Goal: Task Accomplishment & Management: Manage account settings

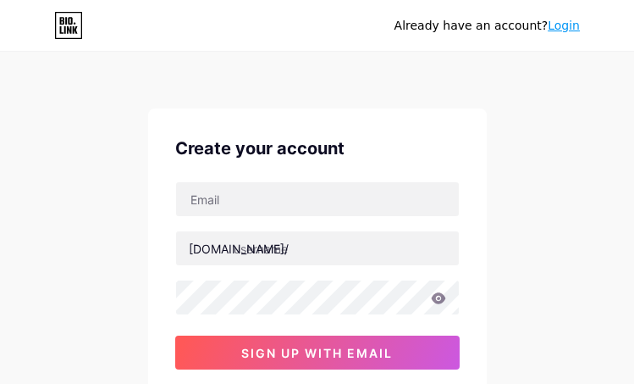
click at [277, 198] on input "text" at bounding box center [317, 199] width 283 height 34
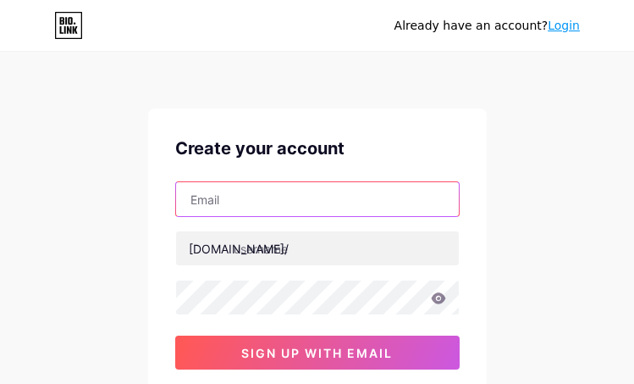
click at [292, 202] on input "text" at bounding box center [317, 199] width 283 height 34
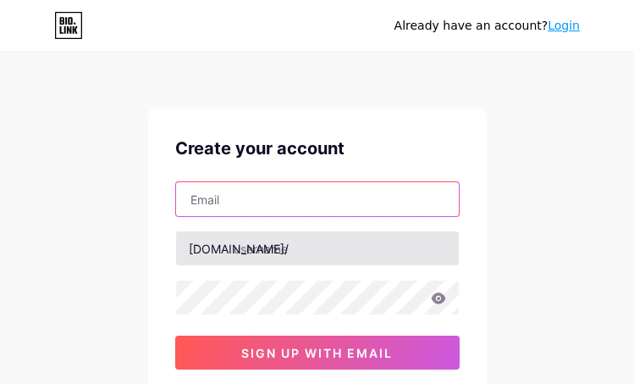
paste input "[EMAIL_ADDRESS][DOMAIN_NAME]"
type input "[EMAIL_ADDRESS][DOMAIN_NAME]"
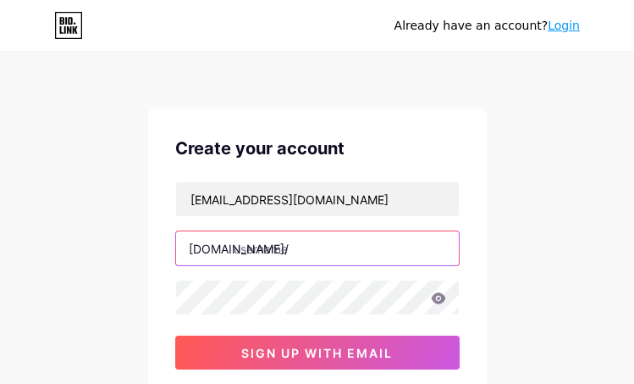
click at [274, 249] on input "text" at bounding box center [317, 248] width 283 height 34
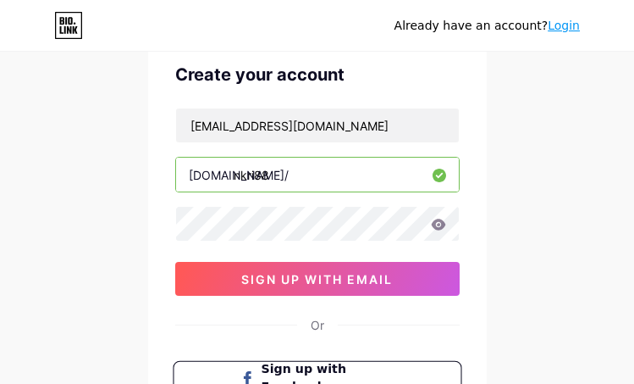
scroll to position [169, 0]
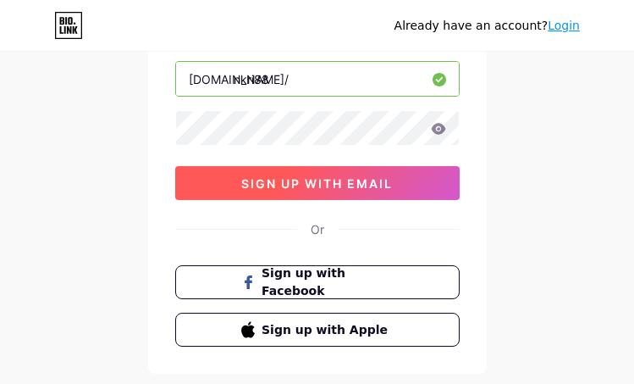
click at [333, 172] on button "sign up with email" at bounding box center [317, 183] width 284 height 34
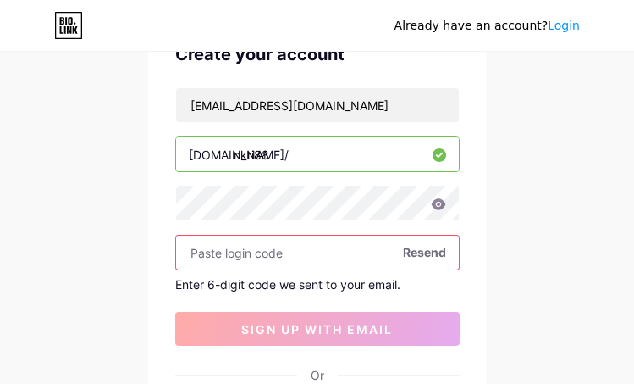
scroll to position [113, 0]
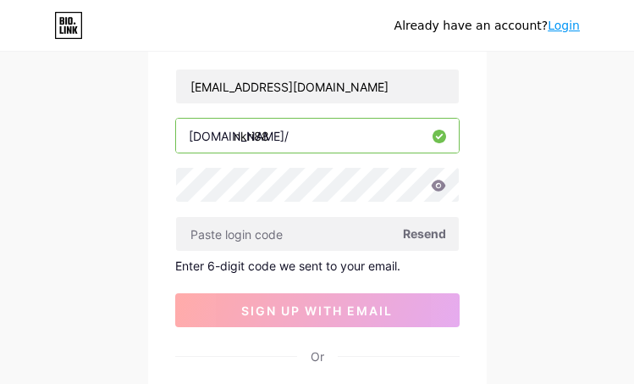
click at [325, 135] on input "nkri88" at bounding box center [317, 136] width 283 height 34
type input "n"
type input "gerbanghoki"
click at [553, 163] on div "Already have an account? Login Create your account fuzzillshutt@gmail.com bio.l…" at bounding box center [317, 246] width 634 height 718
click at [362, 132] on input "gerbanghoki" at bounding box center [317, 136] width 283 height 34
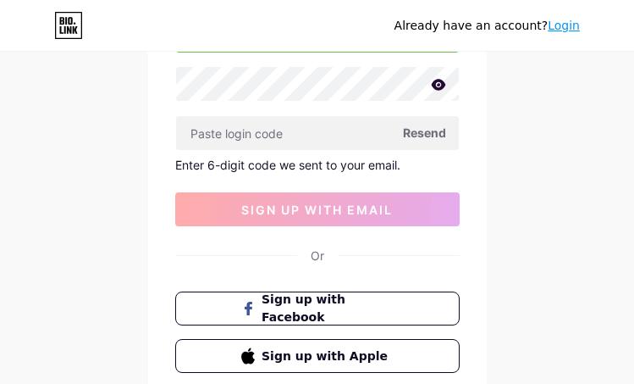
scroll to position [334, 0]
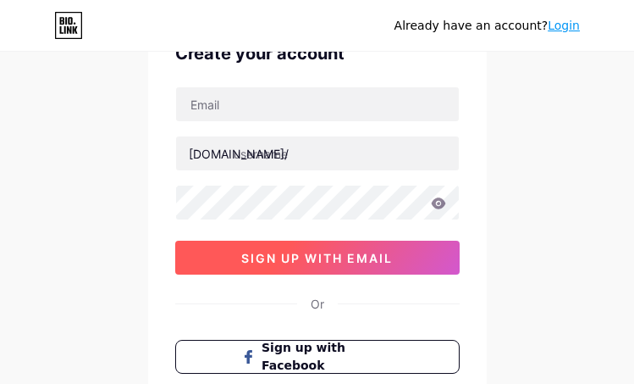
scroll to position [113, 0]
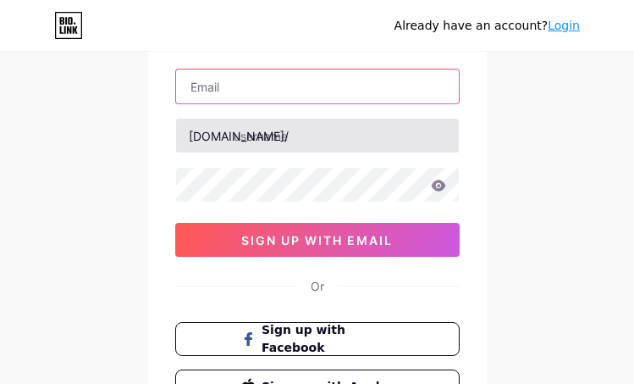
type input "[EMAIL_ADDRESS][DOMAIN_NAME]"
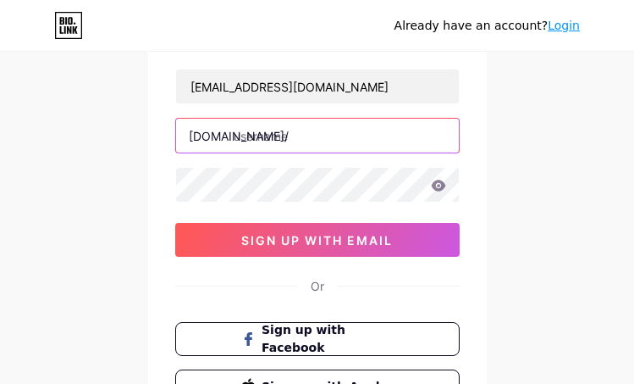
click at [312, 140] on input "text" at bounding box center [317, 136] width 283 height 34
click at [294, 131] on input "text" at bounding box center [317, 136] width 283 height 34
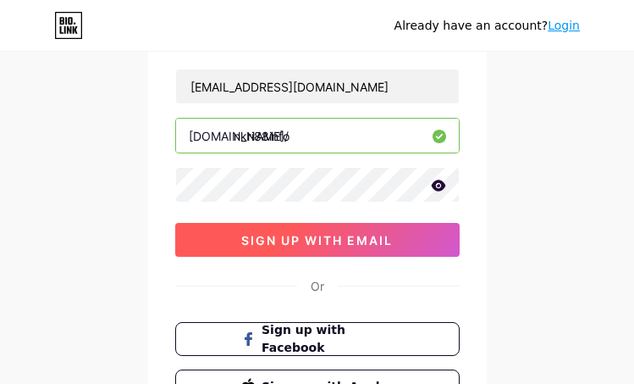
type input "nkri88info"
click at [384, 240] on span "sign up with email" at bounding box center [317, 240] width 152 height 14
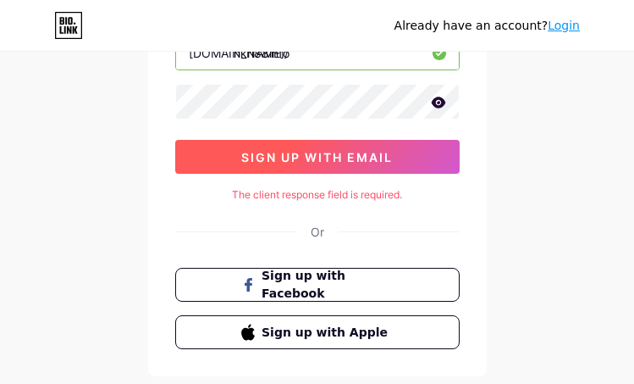
scroll to position [169, 0]
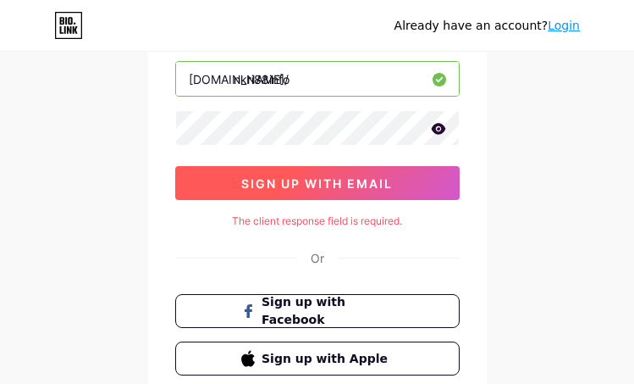
click at [346, 185] on span "sign up with email" at bounding box center [317, 183] width 152 height 14
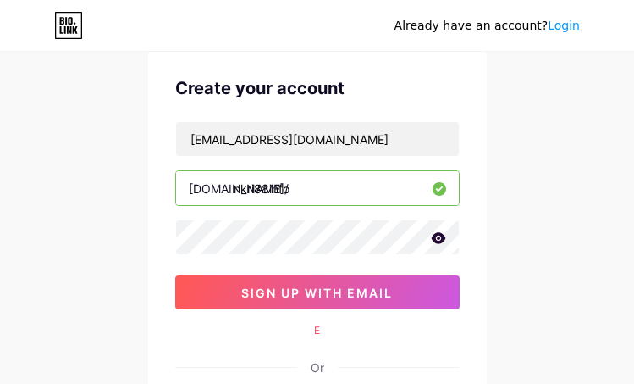
scroll to position [57, 0]
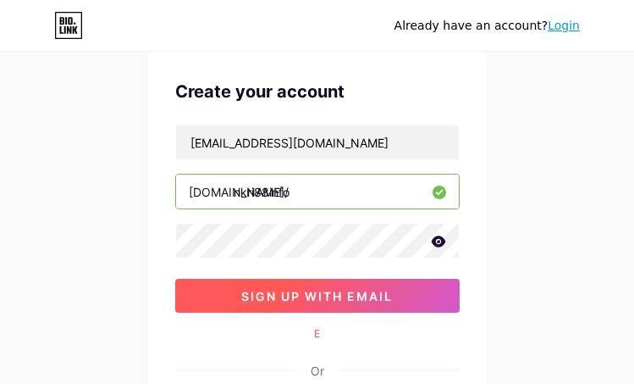
click at [324, 295] on span "sign up with email" at bounding box center [317, 296] width 152 height 14
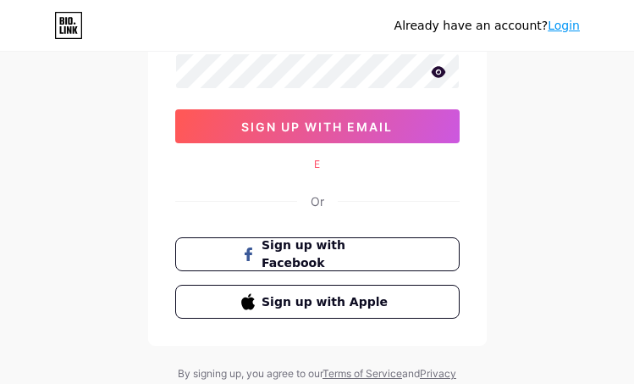
scroll to position [113, 0]
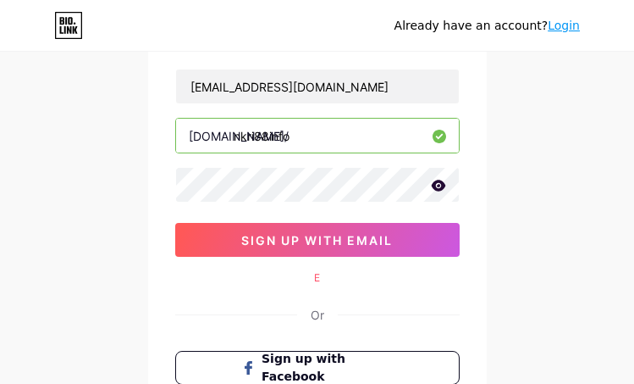
click at [507, 150] on div "Already have an account? Login Create your account fuzzillshutt@gmail.com bio.l…" at bounding box center [317, 225] width 634 height 677
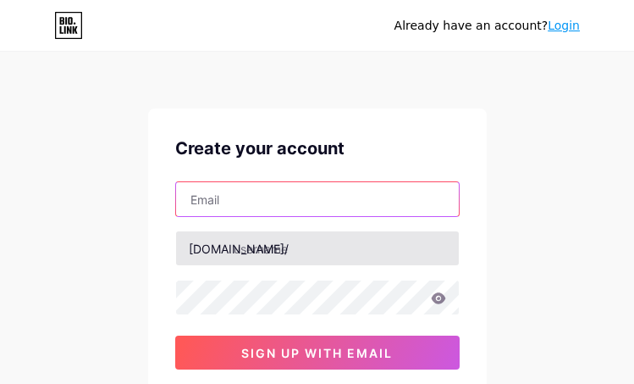
type input "[EMAIL_ADDRESS][DOMAIN_NAME]"
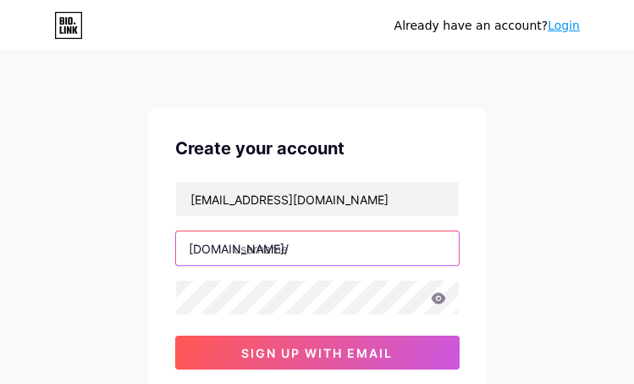
click at [311, 249] on input "text" at bounding box center [317, 248] width 283 height 34
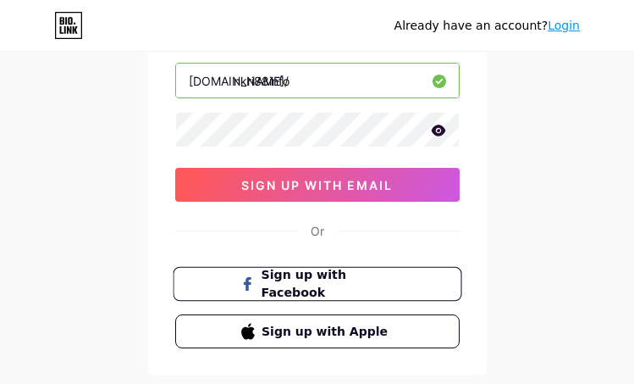
scroll to position [169, 0]
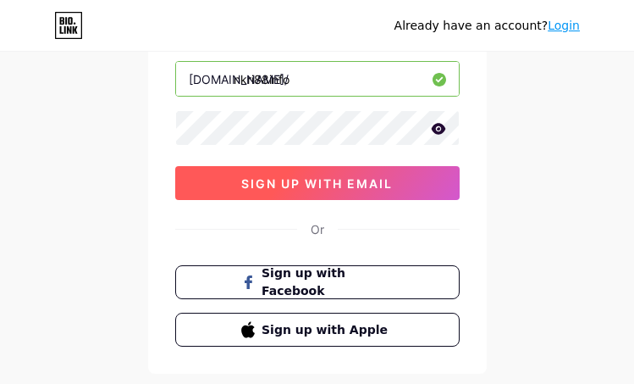
type input "nkri88info"
click at [301, 189] on span "sign up with email" at bounding box center [317, 183] width 152 height 14
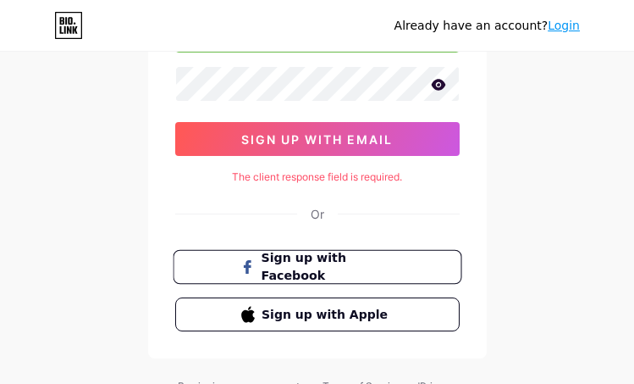
scroll to position [293, 0]
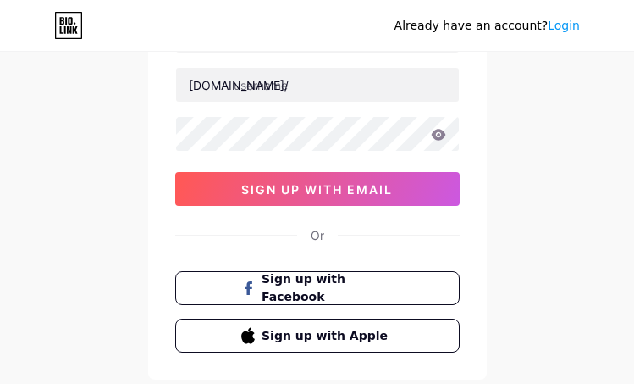
scroll to position [169, 0]
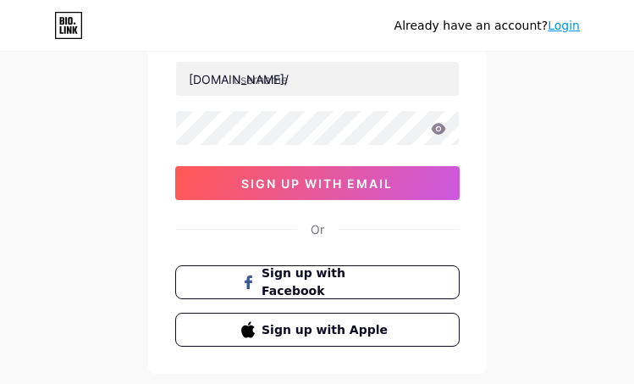
click at [577, 30] on link "Login" at bounding box center [564, 26] width 32 height 14
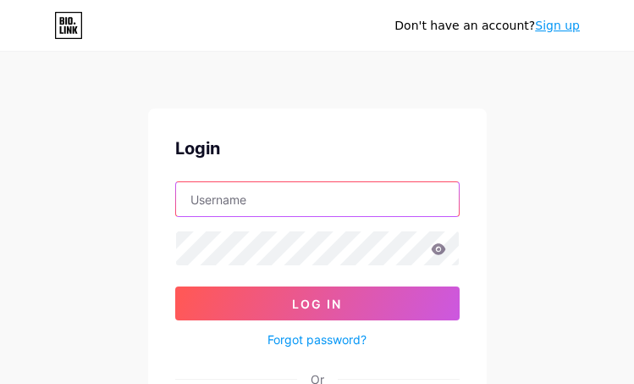
type input "[EMAIL_ADDRESS][DOMAIN_NAME]"
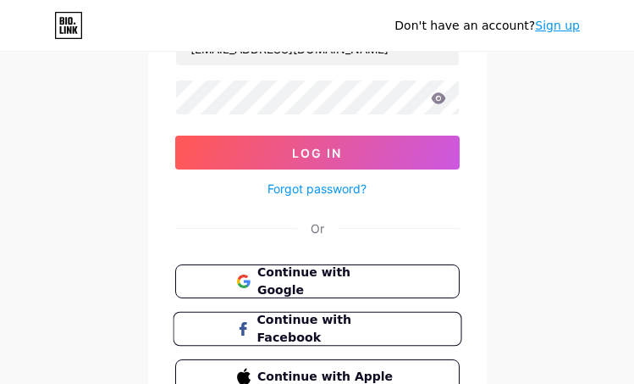
scroll to position [169, 0]
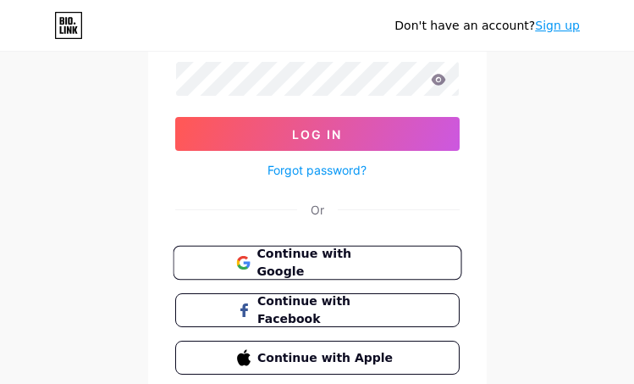
click at [337, 259] on span "Continue with Google" at bounding box center [327, 263] width 141 height 36
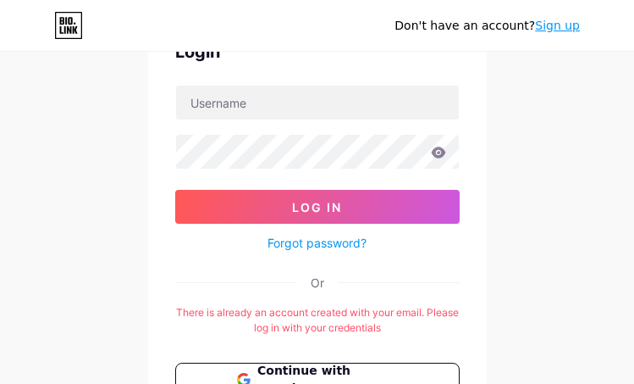
scroll to position [113, 0]
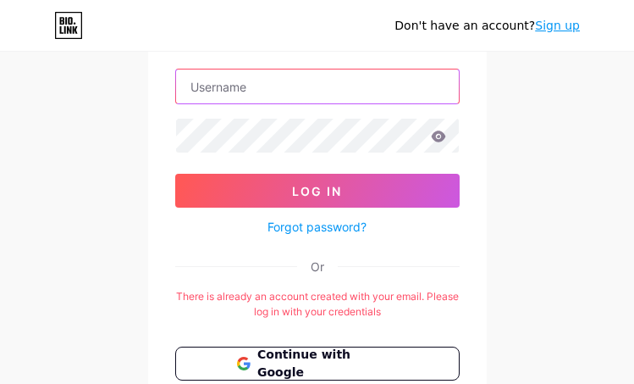
type input "[EMAIL_ADDRESS][DOMAIN_NAME]"
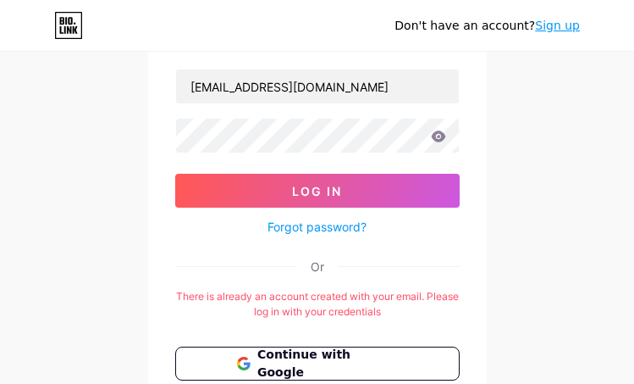
click at [340, 223] on link "Forgot password?" at bounding box center [317, 227] width 99 height 18
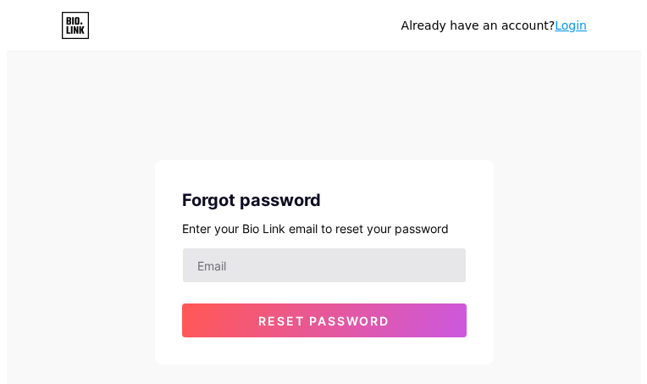
scroll to position [68, 0]
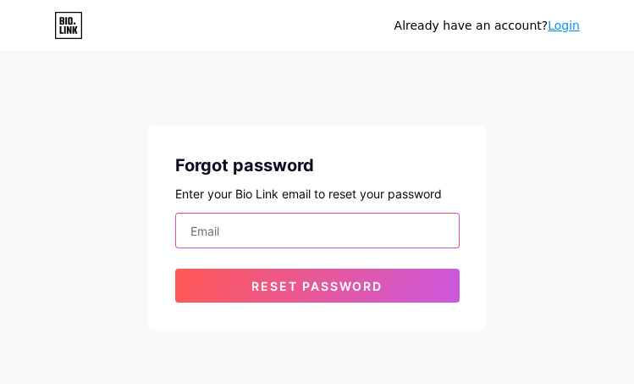
click at [299, 226] on input "email" at bounding box center [317, 230] width 283 height 34
type input "[EMAIL_ADDRESS][DOMAIN_NAME]"
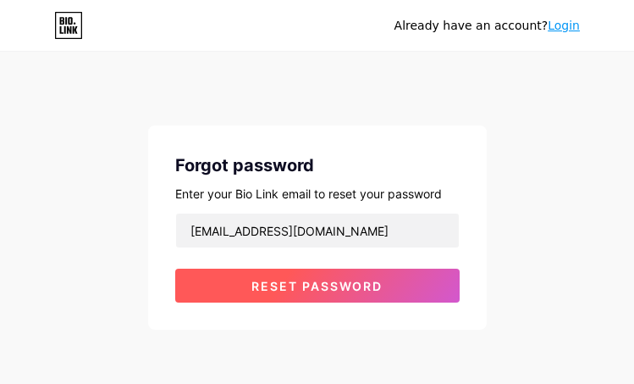
click at [361, 280] on span "Reset password" at bounding box center [316, 286] width 131 height 14
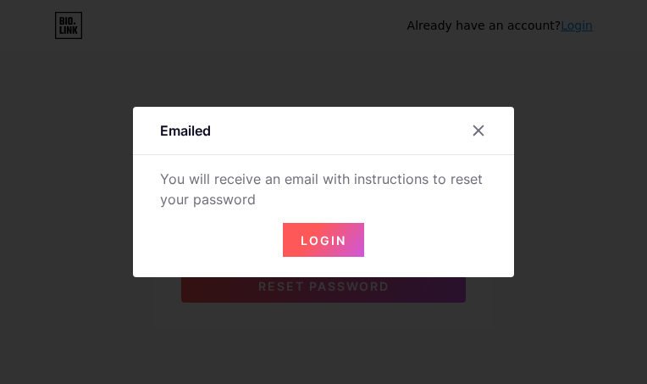
click at [340, 240] on span "Login" at bounding box center [324, 240] width 46 height 14
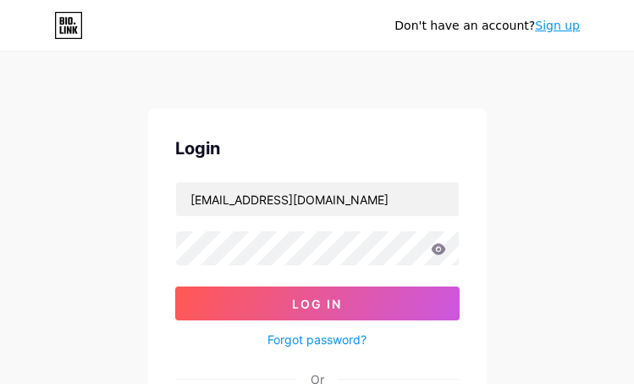
click at [445, 250] on icon at bounding box center [438, 248] width 14 height 11
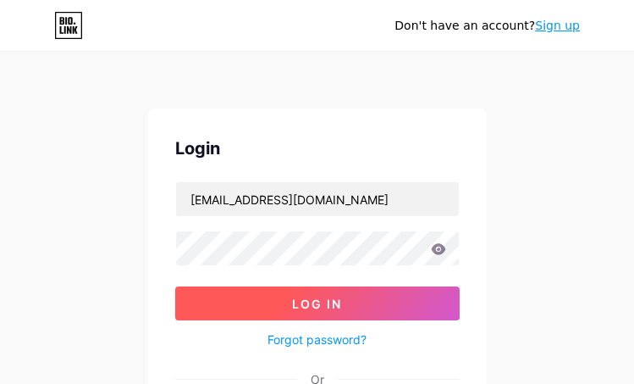
click at [408, 303] on button "Log In" at bounding box center [317, 303] width 284 height 34
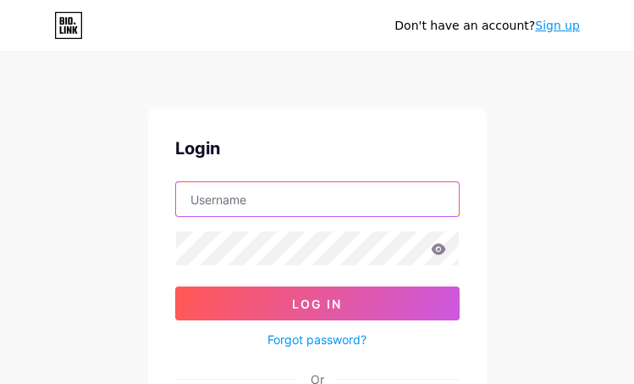
type input "[EMAIL_ADDRESS][DOMAIN_NAME]"
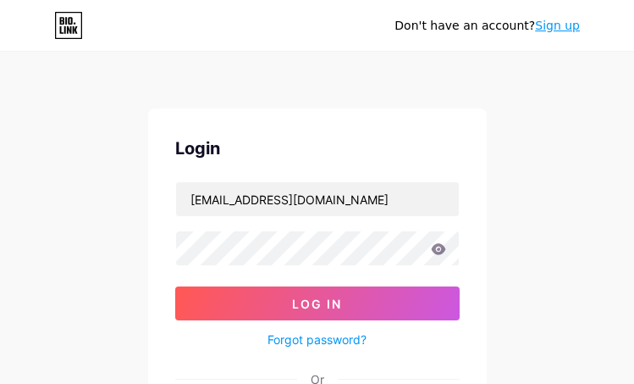
click at [441, 247] on icon at bounding box center [438, 248] width 14 height 11
click at [437, 251] on icon at bounding box center [438, 248] width 14 height 11
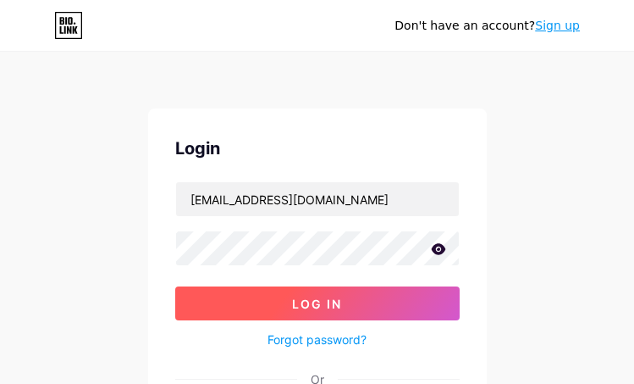
click at [369, 295] on button "Log In" at bounding box center [317, 303] width 284 height 34
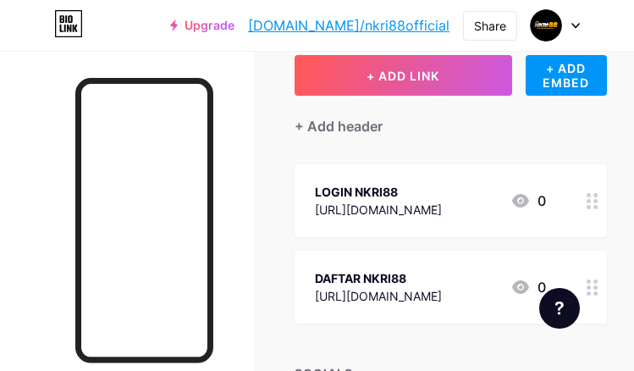
scroll to position [113, 0]
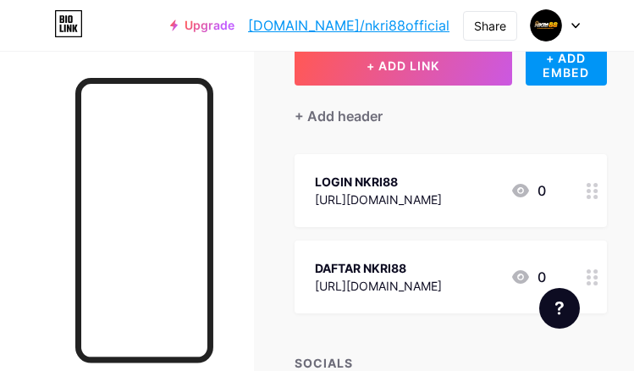
click at [297, 82] on div "Links Posts Design Subscribers NEW Stats Settings + ADD LINK + ADD EMBED + Add …" at bounding box center [317, 224] width 634 height 572
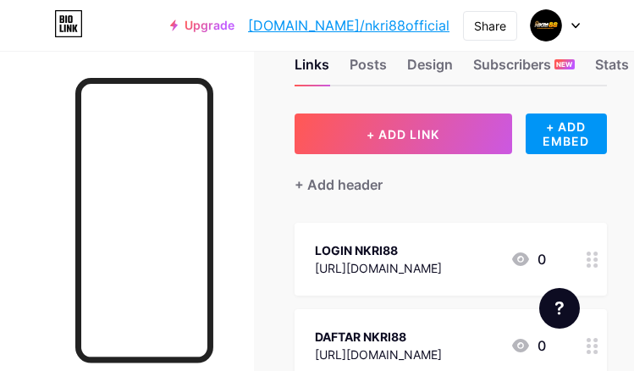
scroll to position [169, 0]
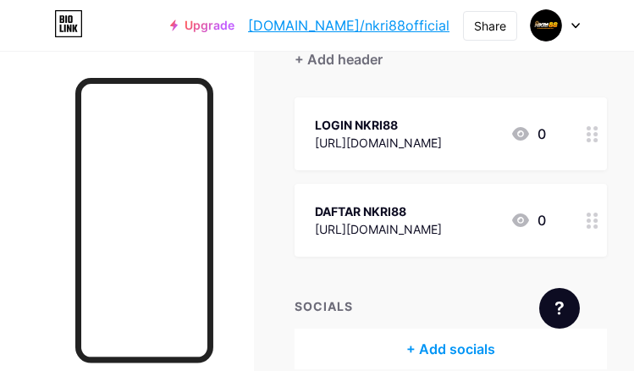
click at [591, 224] on circle at bounding box center [589, 226] width 4 height 4
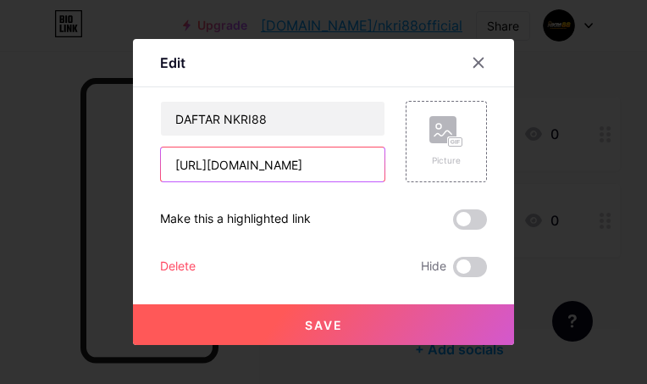
click at [284, 163] on input "[URL][DOMAIN_NAME]" at bounding box center [273, 164] width 224 height 34
type input "[URL][DOMAIN_NAME]"
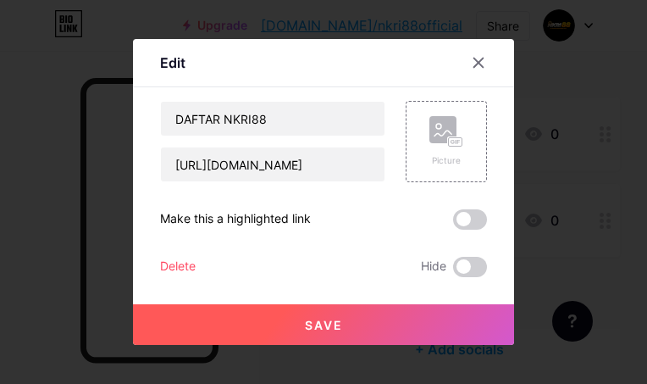
click at [312, 336] on button "Save" at bounding box center [323, 324] width 381 height 41
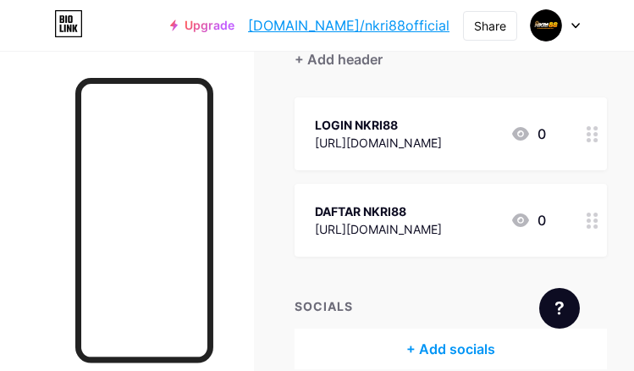
click at [467, 137] on div "LOGIN NKRI88 [URL][DOMAIN_NAME] 0" at bounding box center [430, 133] width 231 height 39
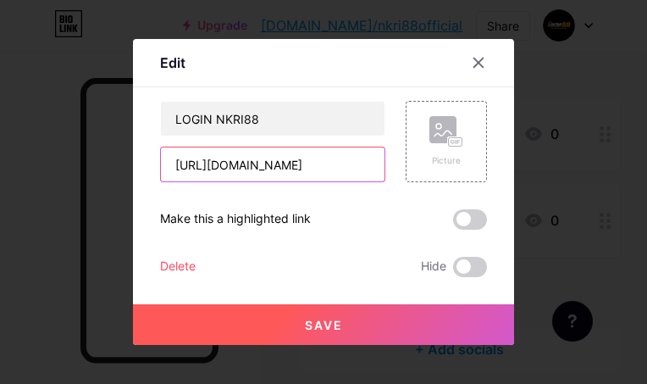
click at [318, 173] on input "[URL][DOMAIN_NAME]" at bounding box center [273, 164] width 224 height 34
type input "[URL][DOMAIN_NAME]"
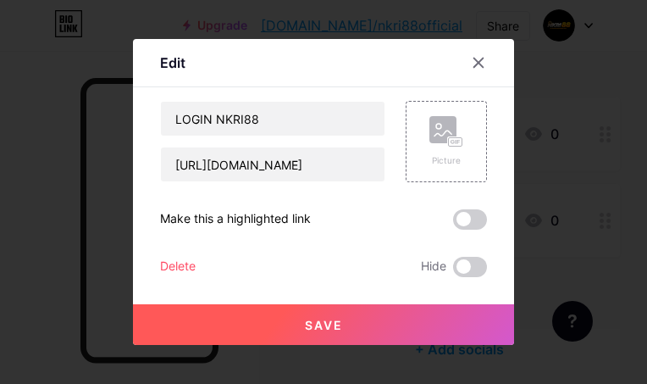
click at [329, 320] on span "Save" at bounding box center [324, 325] width 38 height 14
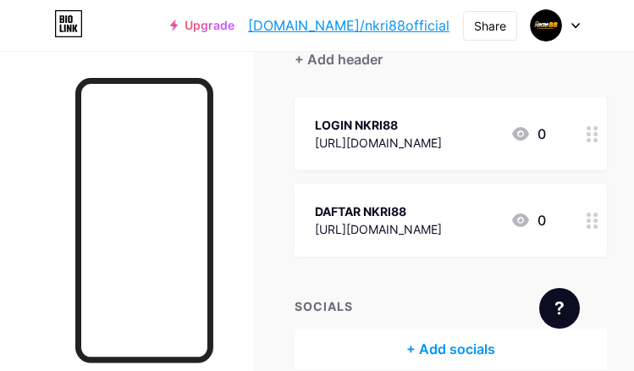
click at [433, 78] on div "+ ADD LINK + ADD EMBED + Add header LOGIN NKRI88 [URL][DOMAIN_NAME] 0 DAFTAR NK…" at bounding box center [451, 178] width 312 height 381
